Goal: Use online tool/utility: Utilize a website feature to perform a specific function

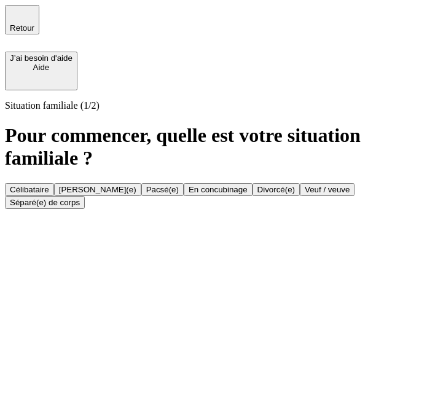
click at [54, 183] on button "Célibataire" at bounding box center [29, 189] width 49 height 13
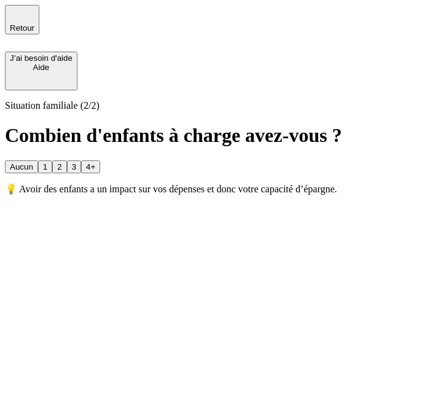
click at [52, 160] on button "1" at bounding box center [45, 166] width 14 height 13
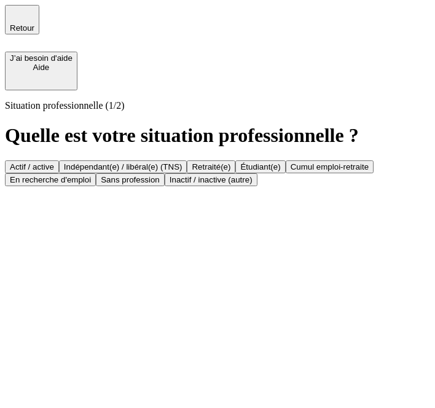
scroll to position [25, 0]
click at [59, 160] on button "Actif / active" at bounding box center [32, 166] width 54 height 13
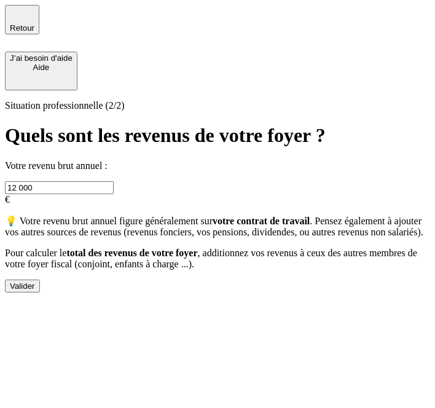
click at [114, 181] on input "12 000" at bounding box center [59, 187] width 109 height 13
type input "49 000"
click at [40, 292] on button "Valider" at bounding box center [22, 285] width 35 height 13
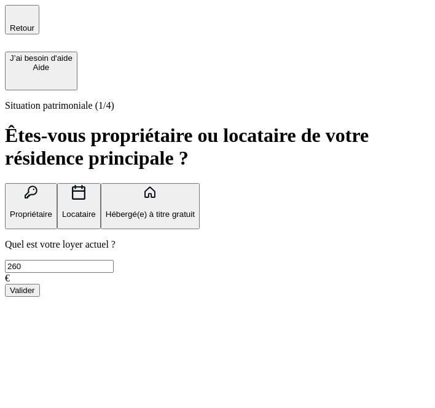
click at [57, 183] on button "Propriétaire" at bounding box center [31, 206] width 52 height 46
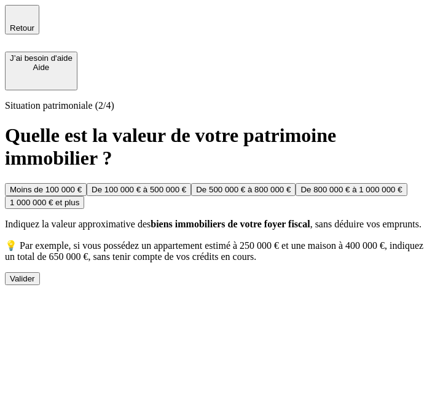
click at [253, 189] on button "De 500 000 € à 800 000 €" at bounding box center [243, 189] width 104 height 13
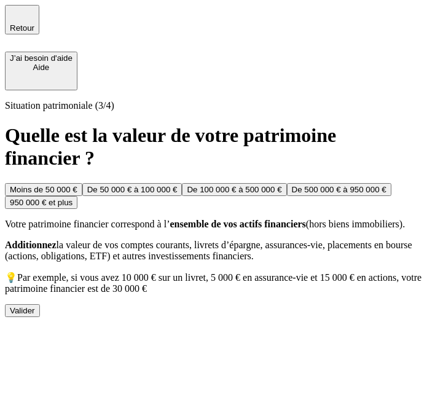
click at [253, 192] on button "De 100 000 € à 500 000 €" at bounding box center [234, 189] width 104 height 13
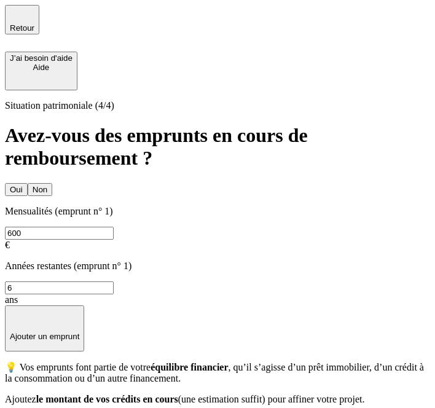
scroll to position [47, 0]
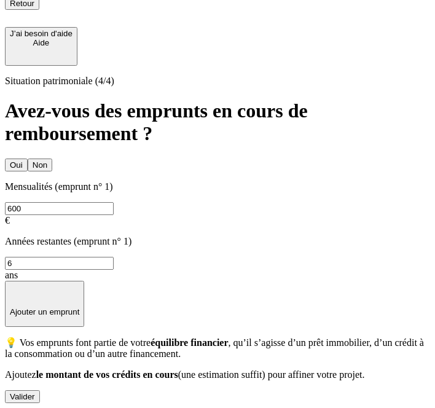
click at [35, 392] on div "Valider" at bounding box center [22, 396] width 25 height 9
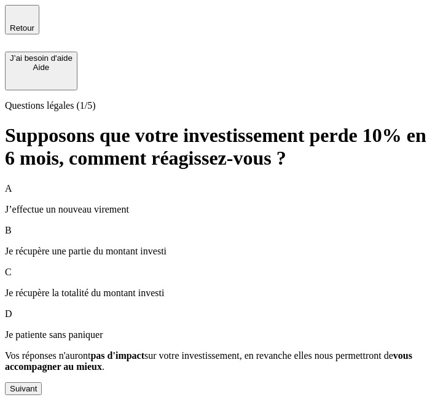
click at [37, 385] on div "Suivant" at bounding box center [23, 388] width 27 height 9
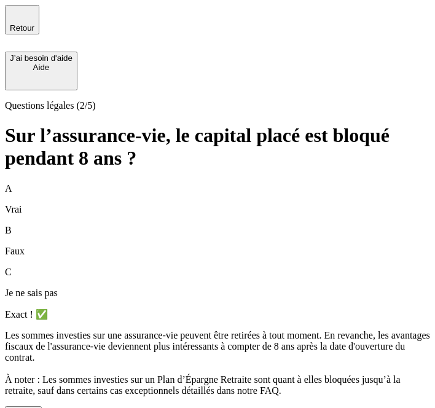
click at [37, 407] on div "Suivant" at bounding box center [23, 412] width 27 height 9
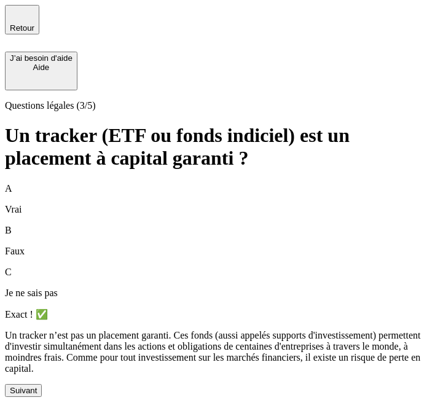
click at [37, 386] on div "Suivant" at bounding box center [23, 389] width 27 height 9
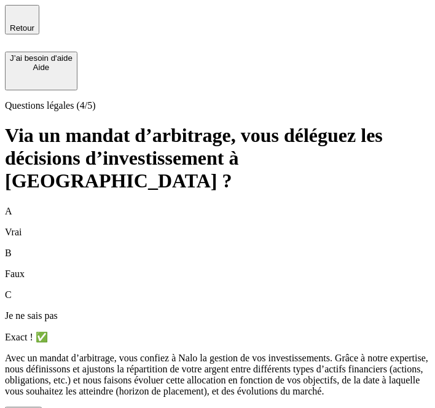
click at [37, 407] on div "Suivant" at bounding box center [23, 412] width 27 height 9
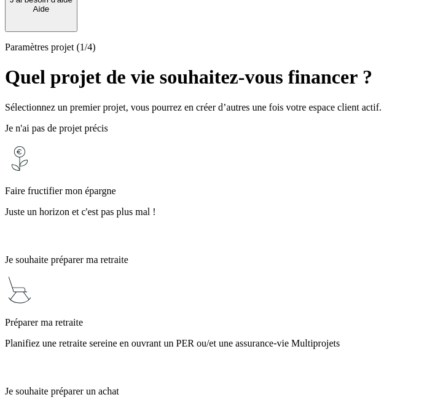
scroll to position [66, 0]
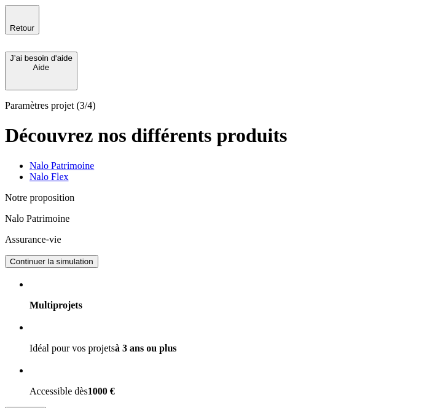
click at [93, 257] on div "Continuer la simulation" at bounding box center [51, 261] width 83 height 9
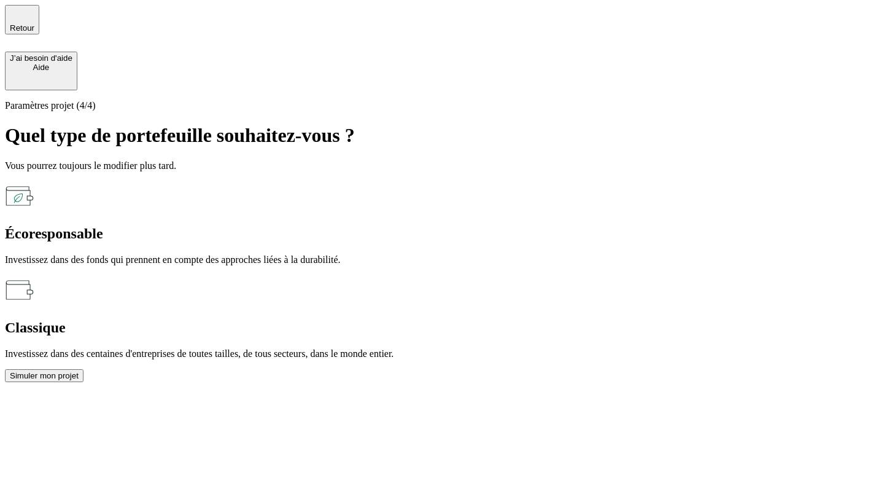
click at [72, 53] on div "J’ai besoin d'aide" at bounding box center [41, 57] width 63 height 9
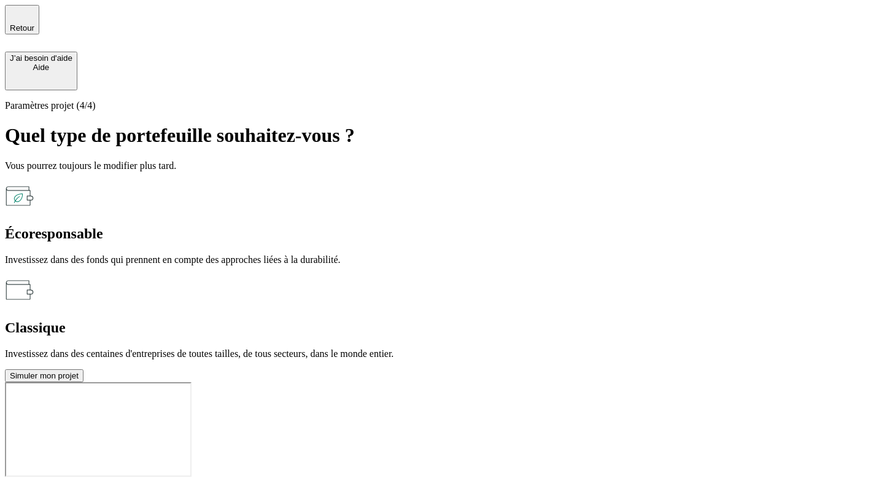
click at [434, 382] on div at bounding box center [442, 382] width 874 height 0
click at [79, 371] on div "Simuler mon projet" at bounding box center [44, 375] width 69 height 9
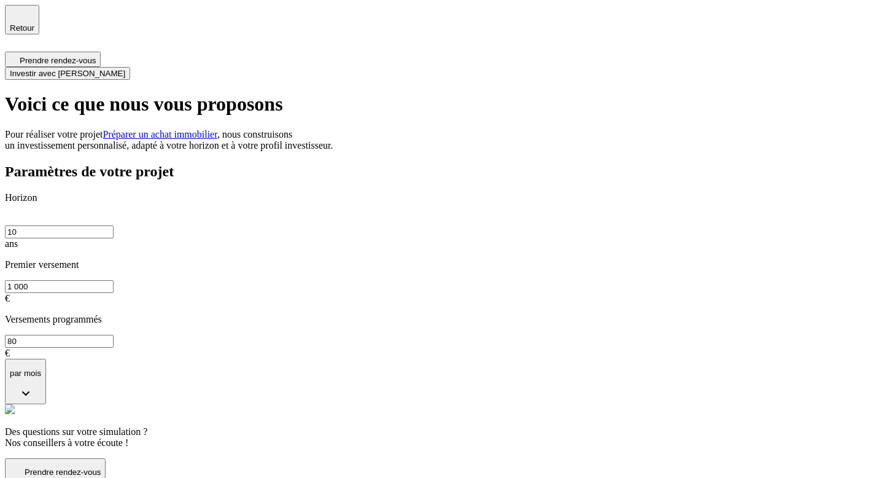
click at [101, 407] on span "Prendre rendez-vous" at bounding box center [63, 471] width 76 height 9
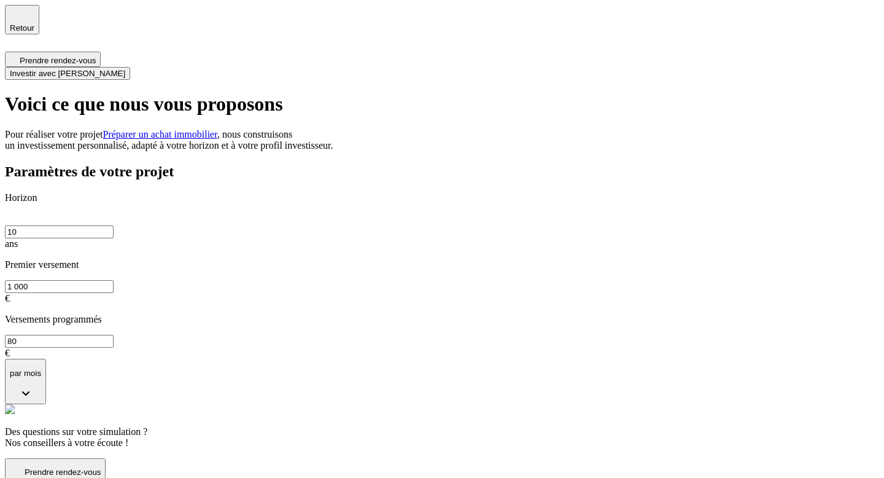
click at [101, 407] on div "Prendre rendez-vous" at bounding box center [55, 468] width 91 height 17
